Goal: Information Seeking & Learning: Learn about a topic

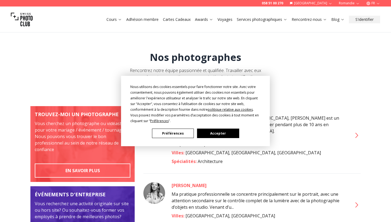
click at [212, 134] on button "Accepter" at bounding box center [218, 133] width 42 height 9
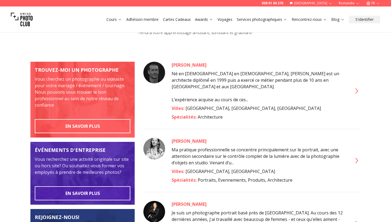
scroll to position [43, 0]
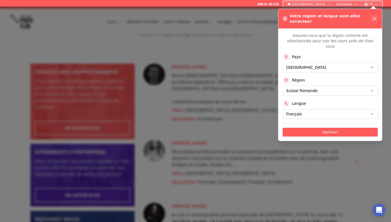
click at [375, 17] on icon at bounding box center [374, 19] width 4 height 4
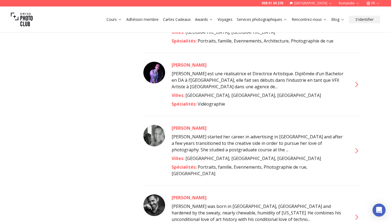
scroll to position [444, 0]
click at [358, 147] on icon at bounding box center [356, 151] width 9 height 9
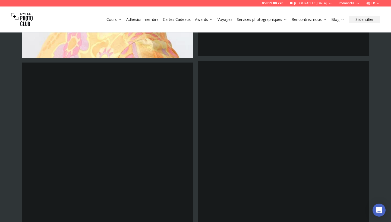
scroll to position [1124, 0]
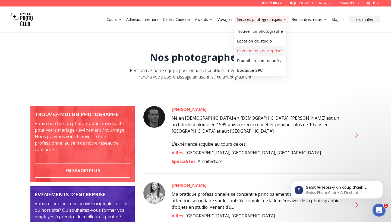
click at [272, 52] on link "Événements entreprises" at bounding box center [260, 51] width 50 height 10
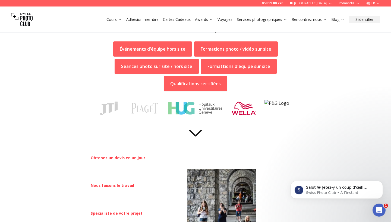
scroll to position [190, 0]
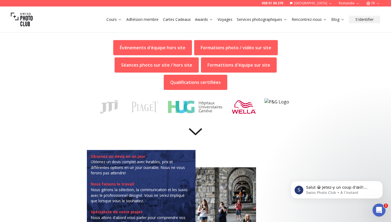
click at [154, 49] on p "Événements d'équipe hors site" at bounding box center [153, 47] width 66 height 7
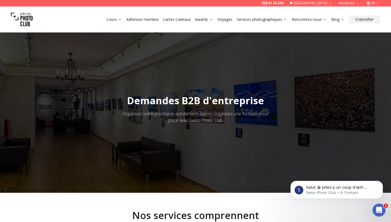
scroll to position [0, 0]
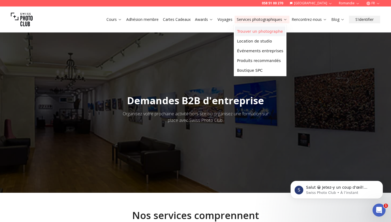
click at [252, 30] on link "Trouver un photographe" at bounding box center [260, 32] width 50 height 10
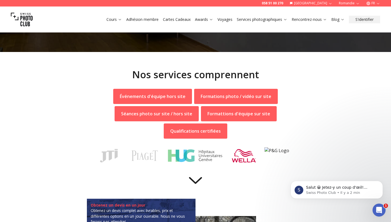
scroll to position [142, 0]
